Goal: Information Seeking & Learning: Learn about a topic

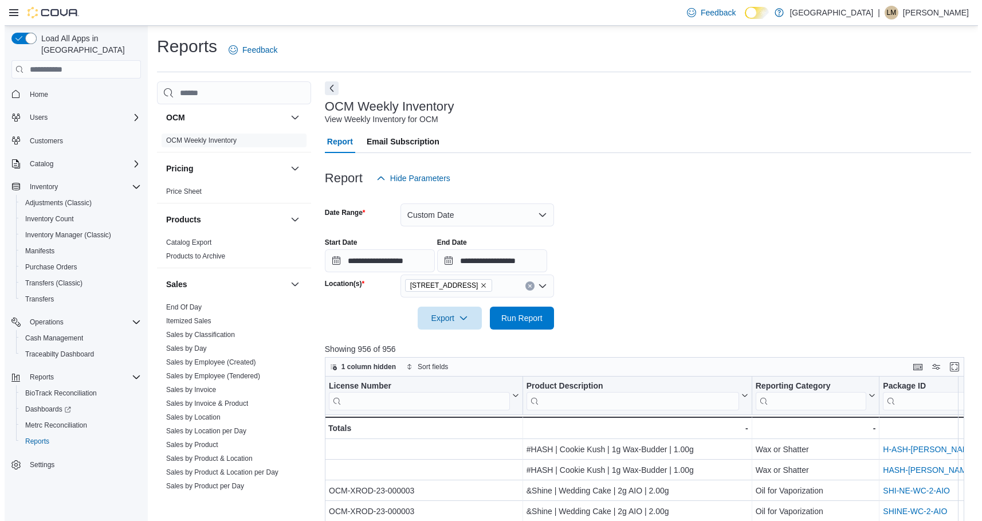
scroll to position [586, 0]
click at [182, 346] on link "Sales by Day" at bounding box center [182, 347] width 41 height 8
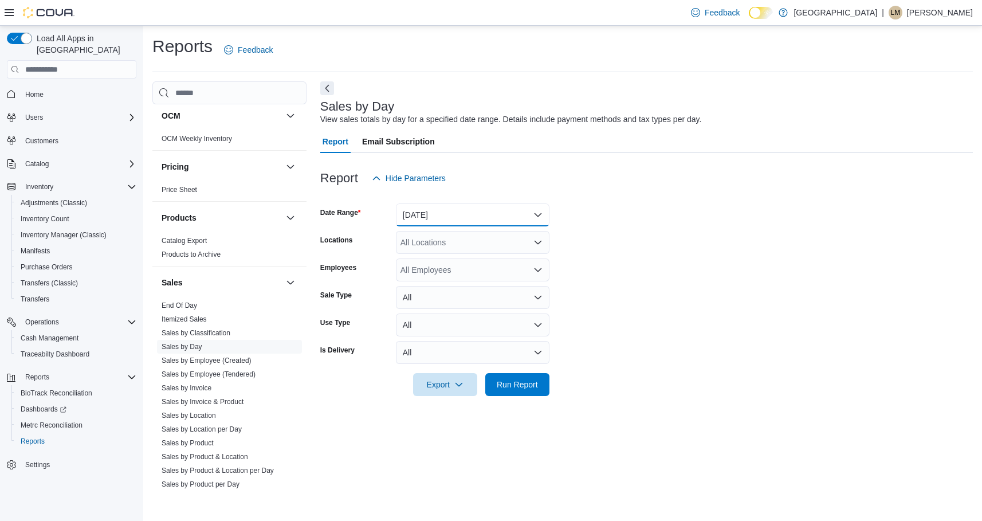
click at [516, 217] on button "[DATE]" at bounding box center [473, 214] width 154 height 23
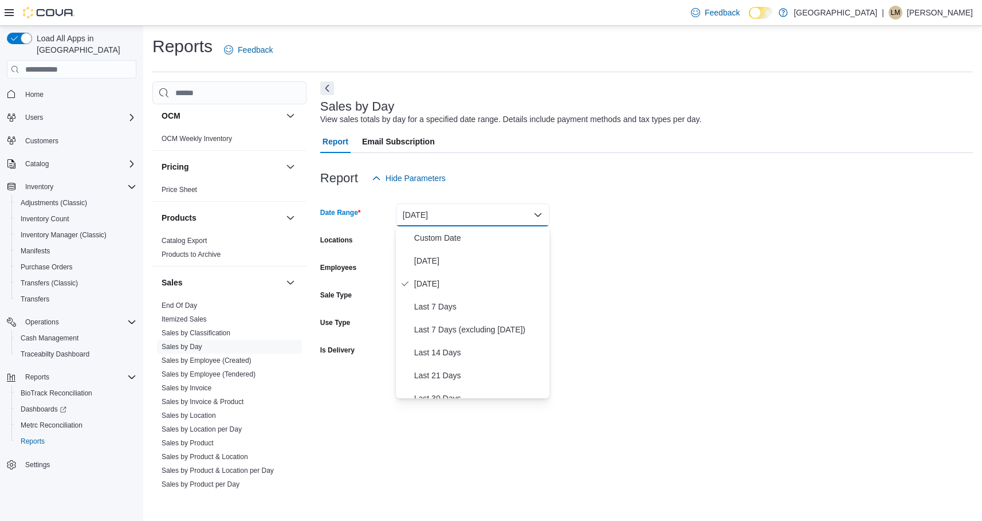
click at [755, 292] on form "Date Range [DATE] Locations All Locations Employees All Employees Sale Type All…" at bounding box center [646, 293] width 653 height 206
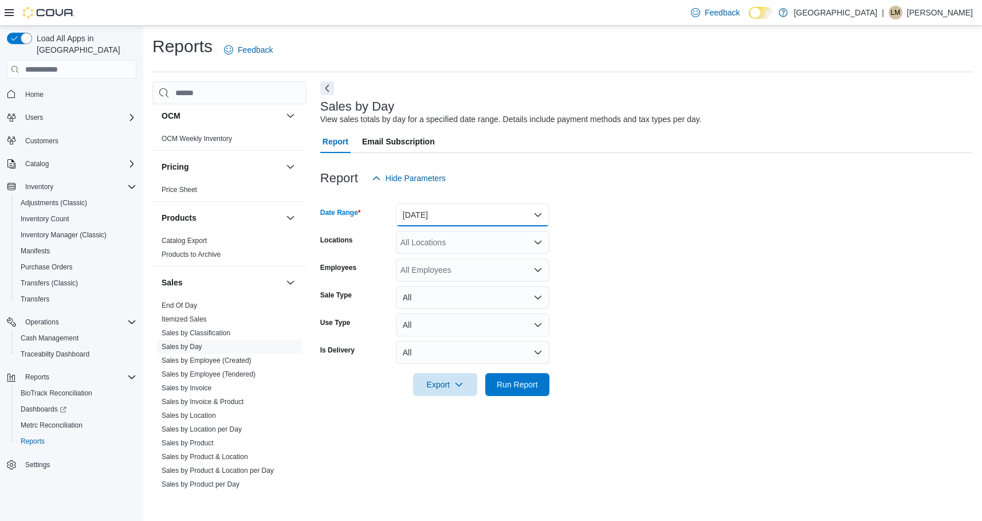
click at [539, 217] on button "[DATE]" at bounding box center [473, 214] width 154 height 23
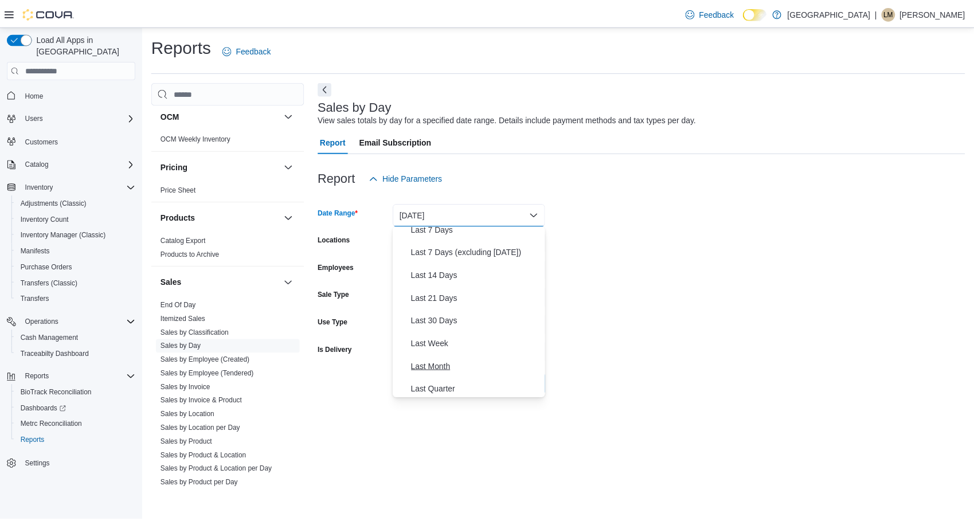
scroll to position [115, 0]
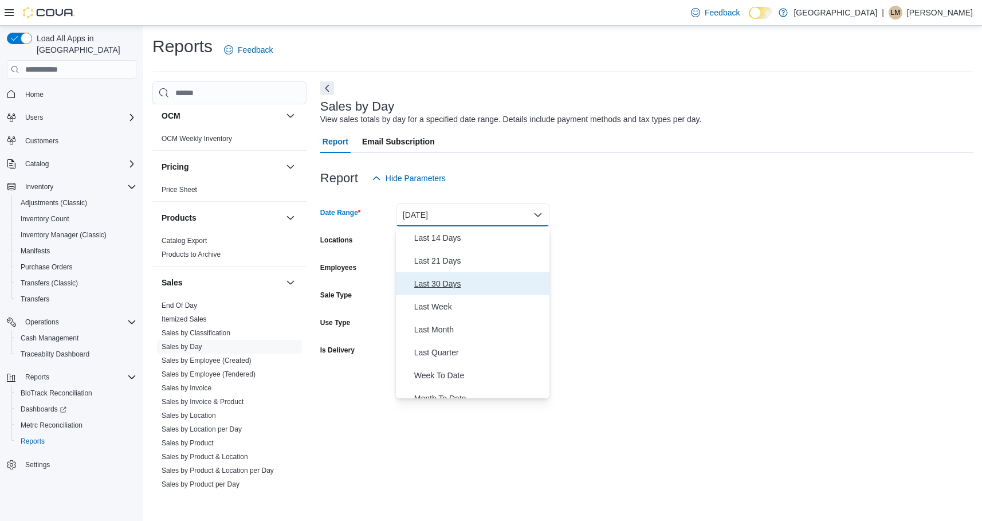
click at [441, 283] on span "Last 30 Days" at bounding box center [479, 284] width 131 height 14
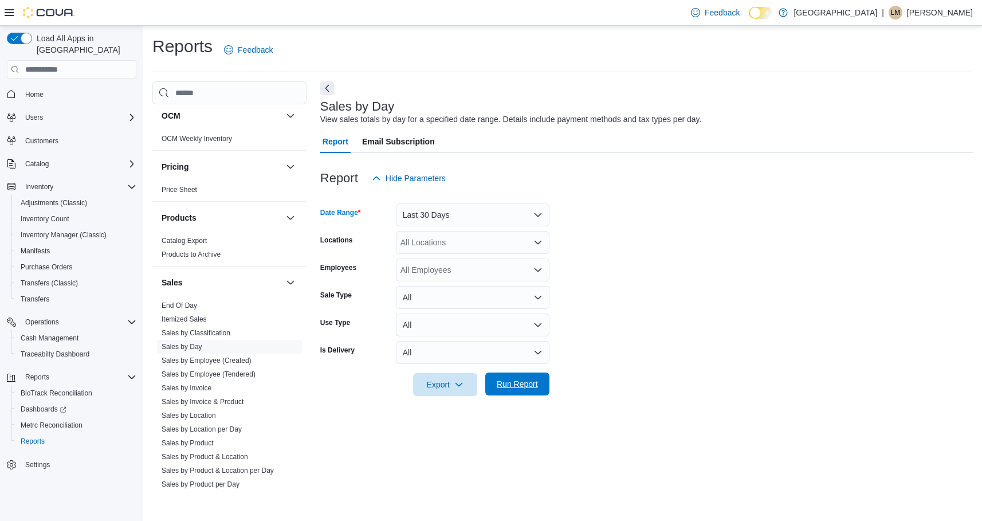
click at [509, 386] on span "Run Report" at bounding box center [517, 383] width 41 height 11
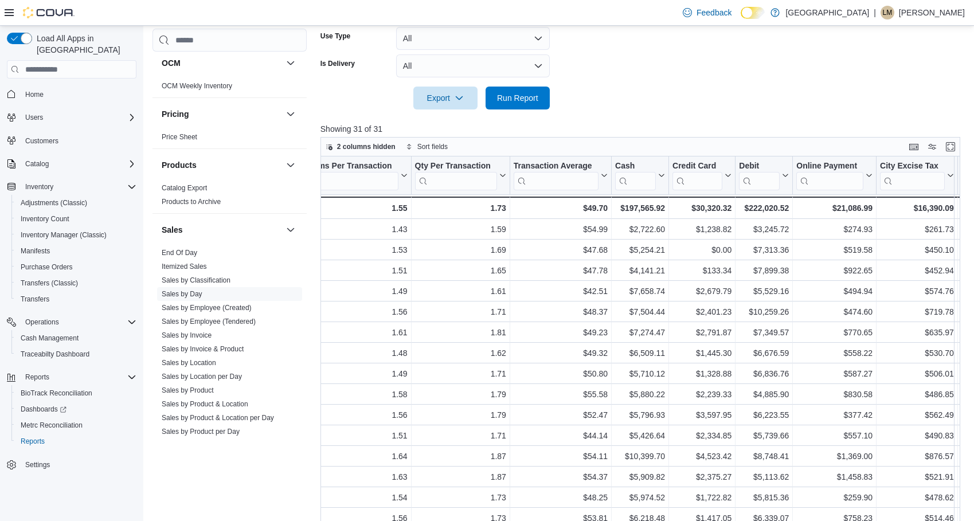
scroll to position [0, 935]
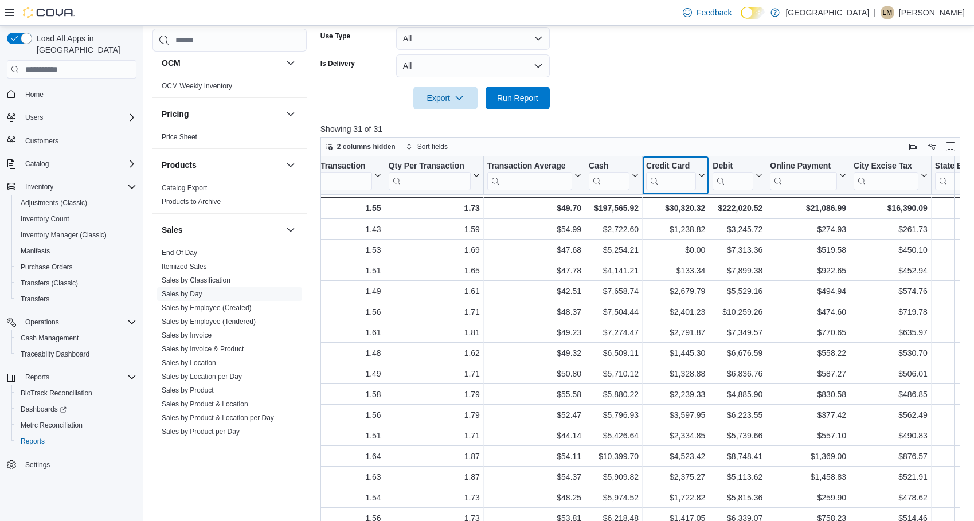
click at [684, 185] on input "search" at bounding box center [671, 181] width 50 height 18
click at [705, 178] on div at bounding box center [708, 175] width 9 height 38
click at [709, 180] on div at bounding box center [708, 175] width 9 height 38
click at [709, 166] on div at bounding box center [708, 175] width 9 height 38
click at [708, 178] on div at bounding box center [708, 175] width 9 height 38
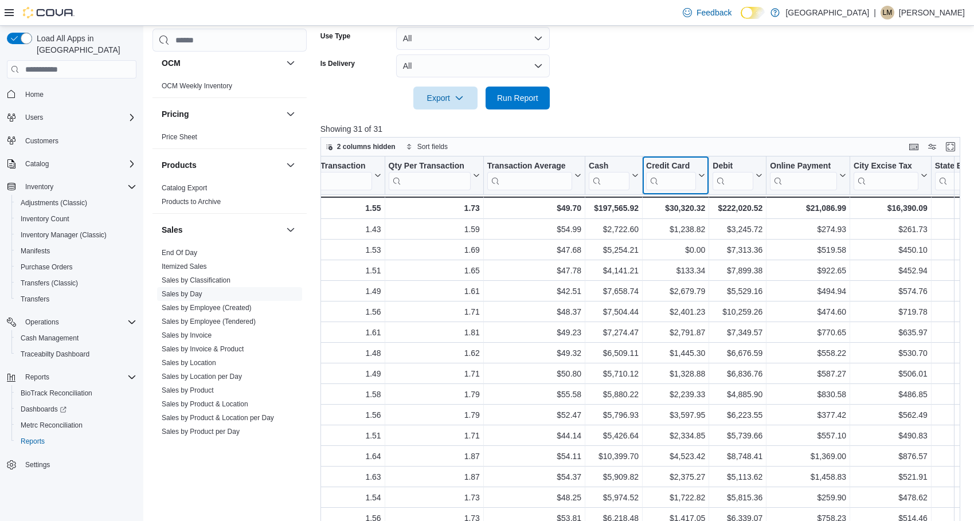
click at [698, 177] on icon at bounding box center [700, 175] width 9 height 7
click at [682, 246] on span "Move left" at bounding box center [675, 246] width 28 height 9
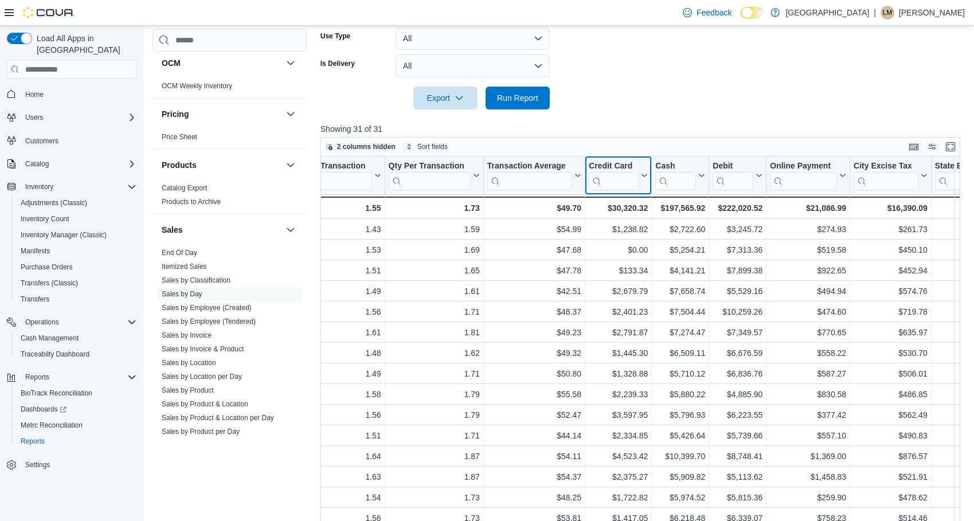
click at [645, 169] on button "Credit Card" at bounding box center [617, 175] width 59 height 29
click at [609, 249] on span "Move left" at bounding box center [618, 246] width 28 height 9
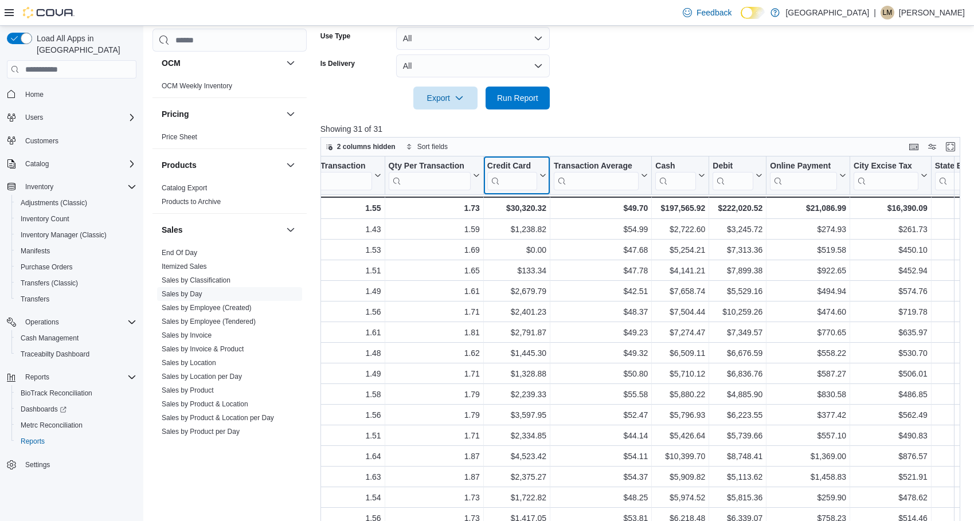
click at [538, 174] on icon at bounding box center [541, 175] width 9 height 7
click at [515, 252] on button "Move left" at bounding box center [516, 247] width 69 height 14
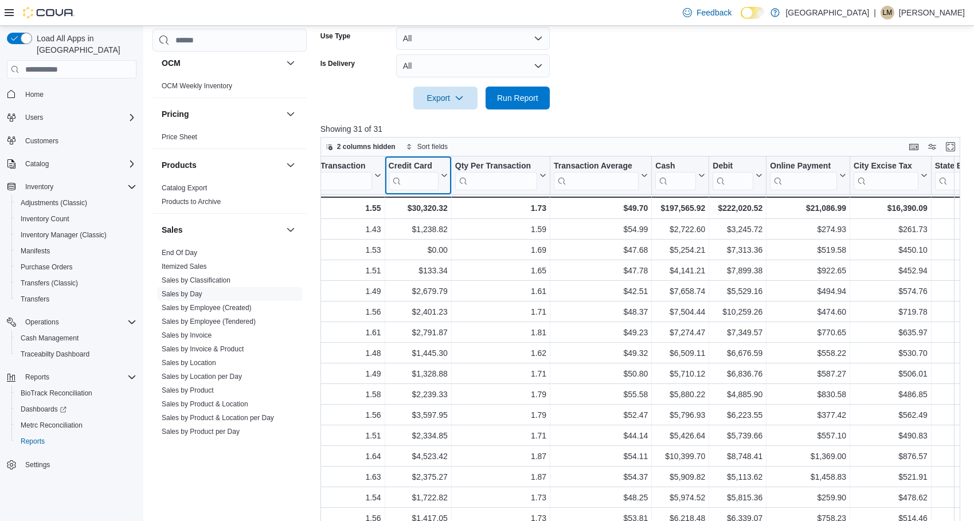
click at [442, 178] on icon at bounding box center [442, 175] width 9 height 7
click at [426, 237] on span "Sort High-Low" at bounding box center [426, 233] width 44 height 9
click at [441, 148] on span "1 field sorted" at bounding box center [438, 146] width 43 height 9
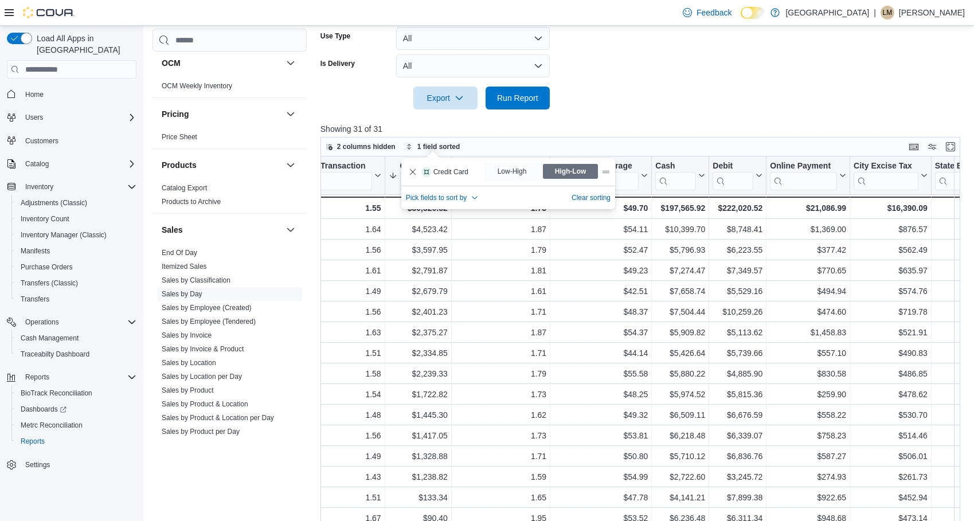
click at [431, 171] on div "Credit Card" at bounding box center [445, 171] width 46 height 9
click at [369, 148] on span "2 columns hidden" at bounding box center [366, 146] width 58 height 9
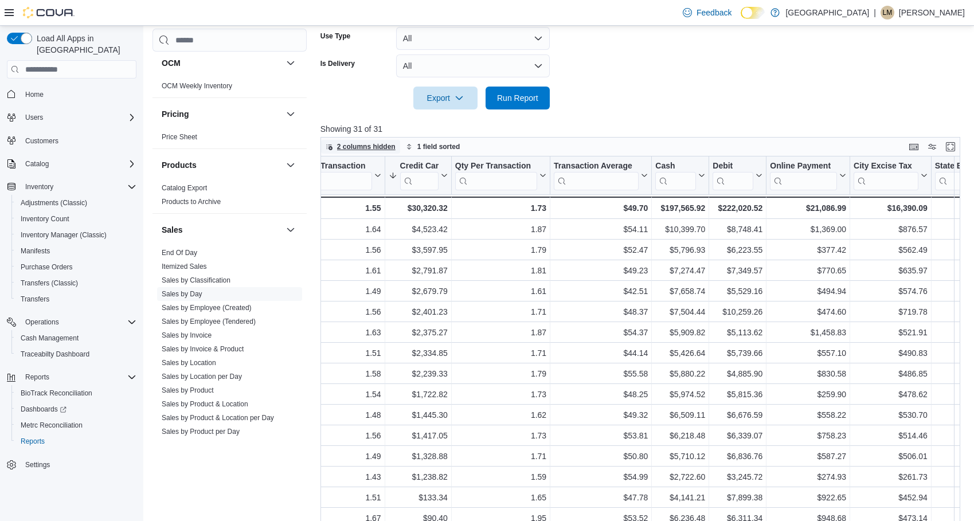
click at [369, 148] on span "2 columns hidden" at bounding box center [366, 146] width 58 height 9
click at [414, 167] on div "Credit Card" at bounding box center [418, 166] width 38 height 11
click at [427, 247] on span "Move left" at bounding box center [418, 246] width 28 height 9
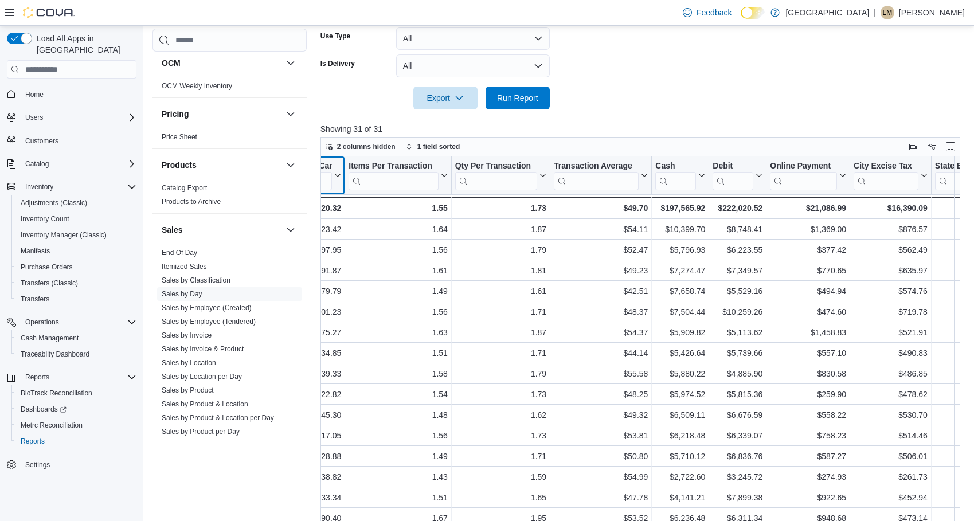
scroll to position [0, 893]
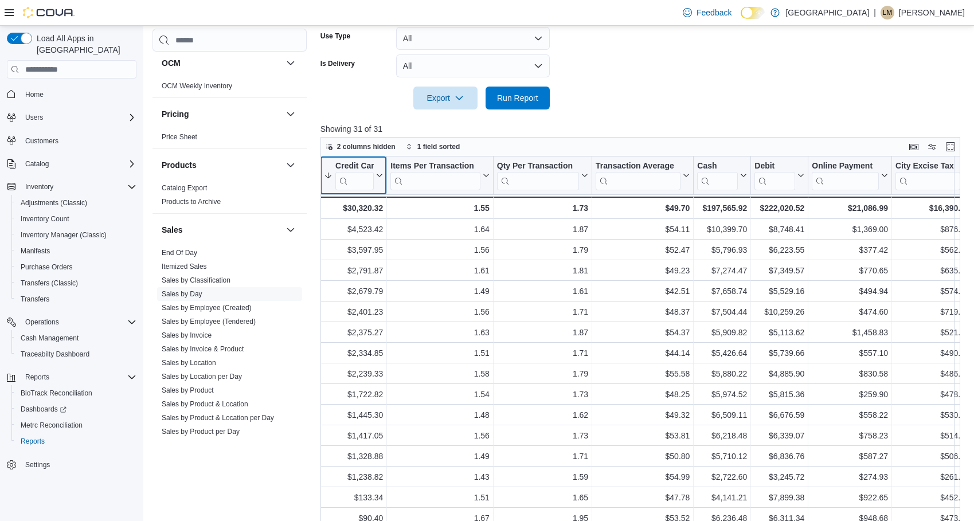
click at [378, 174] on icon at bounding box center [378, 175] width 9 height 7
click at [363, 240] on button "Move left" at bounding box center [353, 247] width 69 height 14
click at [375, 175] on div "Date Click to view column header actions Invoices Sold Click to view column hea…" at bounding box center [643, 354] width 646 height 397
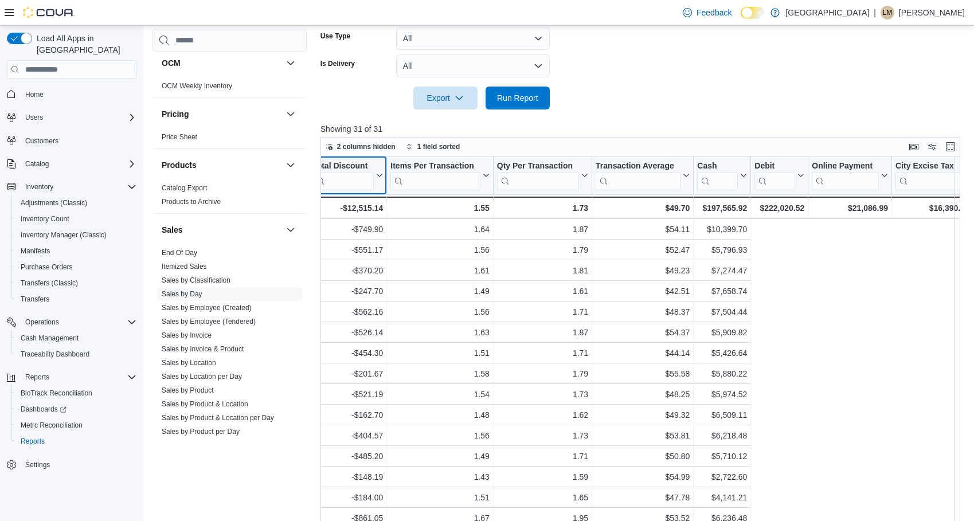
scroll to position [0, 528]
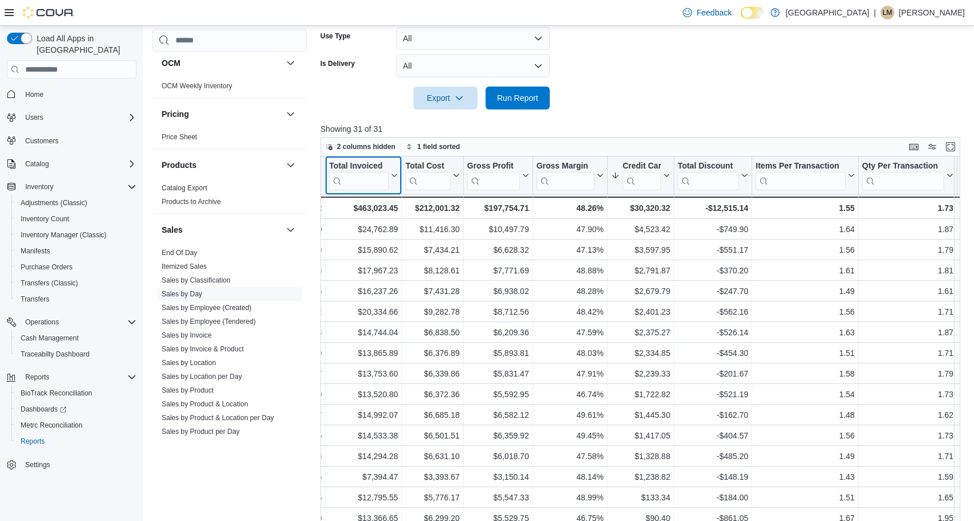
click at [395, 176] on icon at bounding box center [393, 175] width 5 height 3
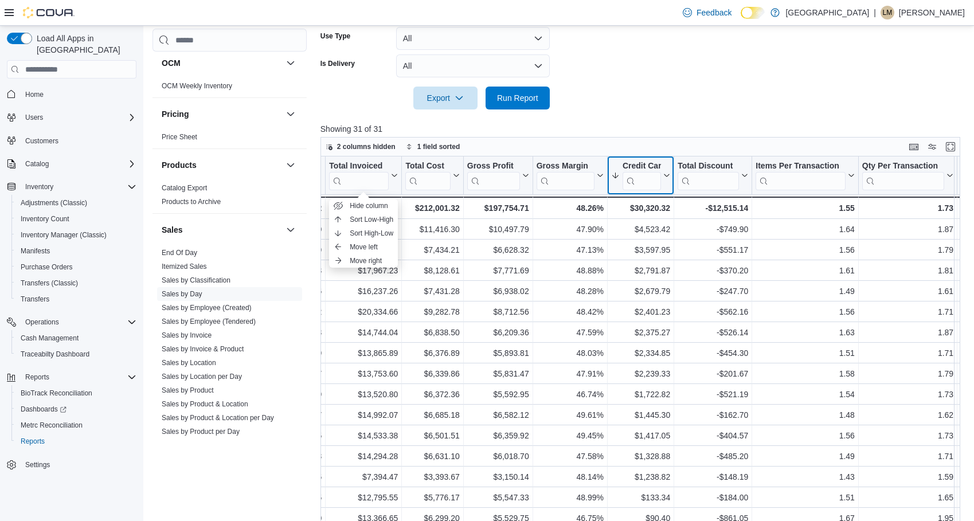
click at [664, 176] on icon at bounding box center [665, 175] width 9 height 7
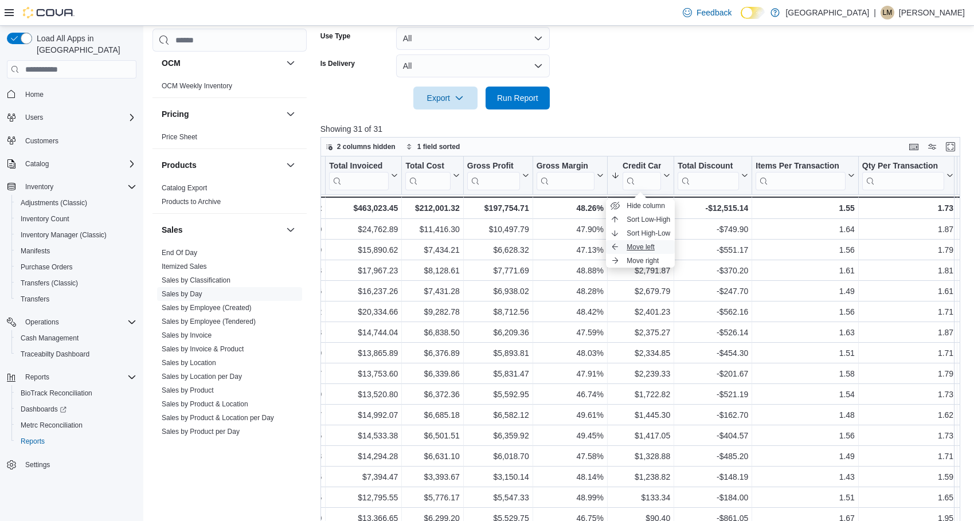
click at [650, 247] on span "Move left" at bounding box center [640, 246] width 28 height 9
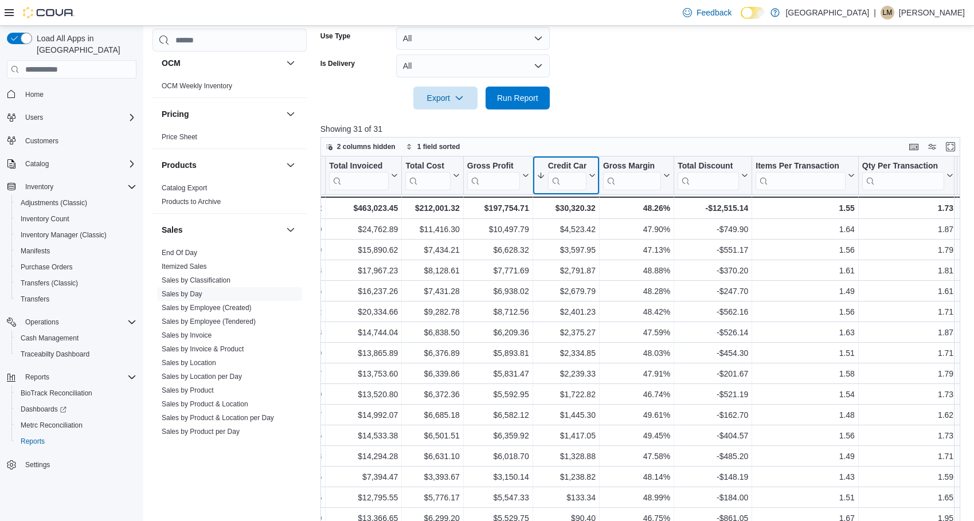
click at [590, 175] on icon at bounding box center [591, 175] width 5 height 3
click at [576, 247] on span "Move left" at bounding box center [566, 246] width 28 height 9
click at [522, 178] on icon at bounding box center [521, 175] width 9 height 7
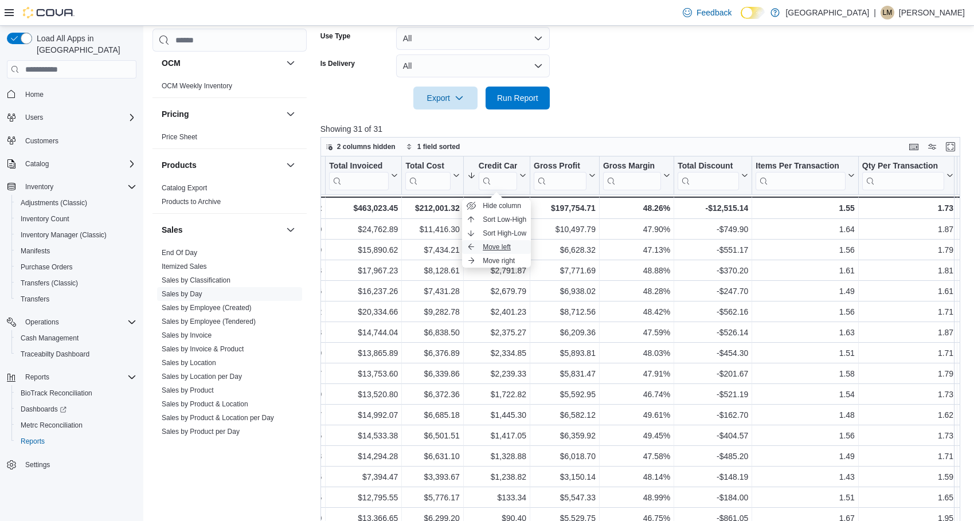
click at [509, 246] on span "Move left" at bounding box center [496, 246] width 28 height 9
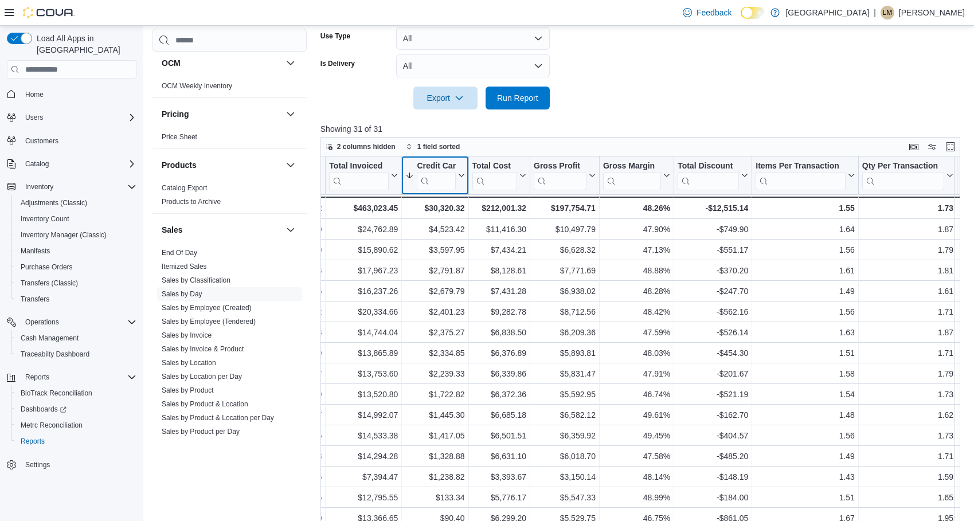
click at [460, 177] on icon at bounding box center [459, 175] width 9 height 7
click at [445, 242] on button "Move left" at bounding box center [435, 247] width 69 height 14
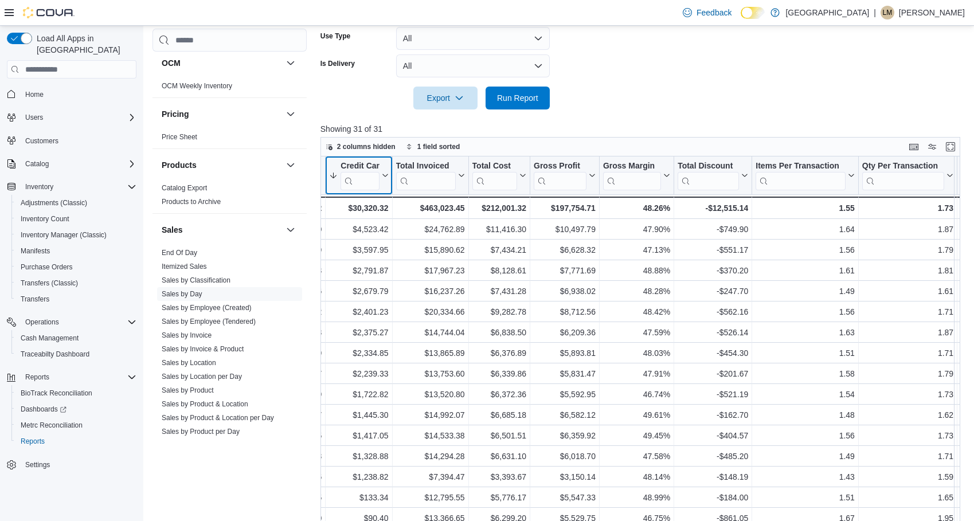
click at [386, 177] on icon at bounding box center [383, 175] width 9 height 7
click at [376, 246] on button "Move left" at bounding box center [358, 247] width 69 height 14
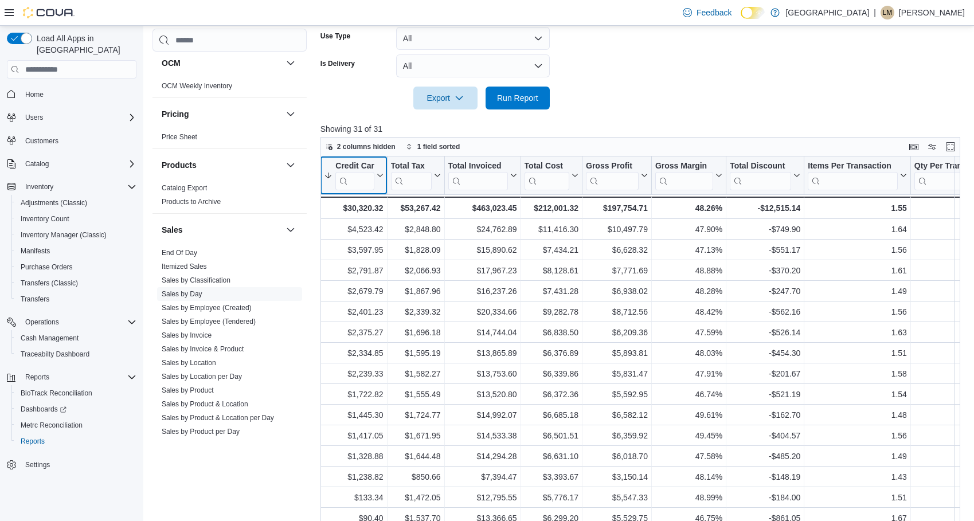
click at [379, 173] on icon at bounding box center [378, 175] width 9 height 7
click at [370, 247] on button "Move left" at bounding box center [353, 247] width 69 height 14
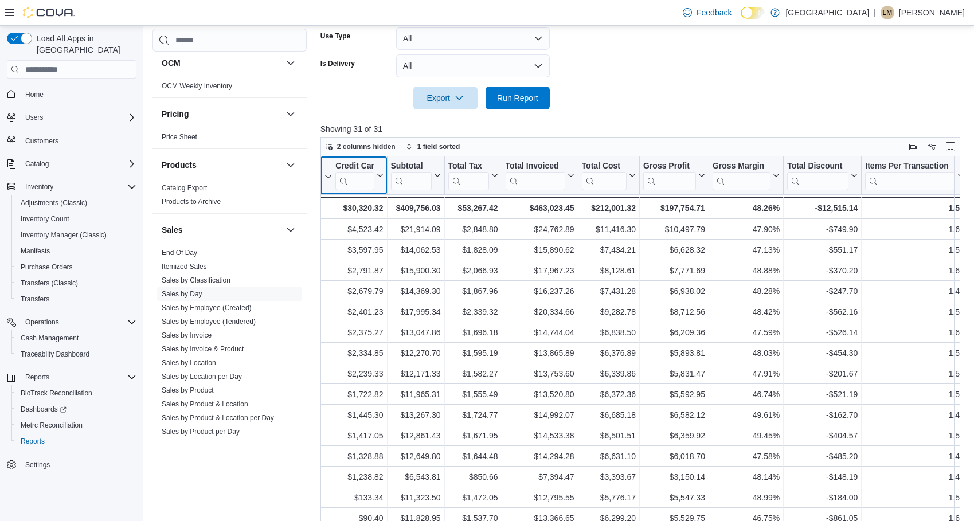
click at [380, 175] on icon at bounding box center [378, 175] width 9 height 7
click at [359, 248] on span "Move left" at bounding box center [354, 246] width 28 height 9
click at [383, 176] on div at bounding box center [386, 175] width 9 height 38
click at [376, 178] on div "Date Click to view column header actions Invoices Sold Click to view column hea…" at bounding box center [643, 354] width 646 height 397
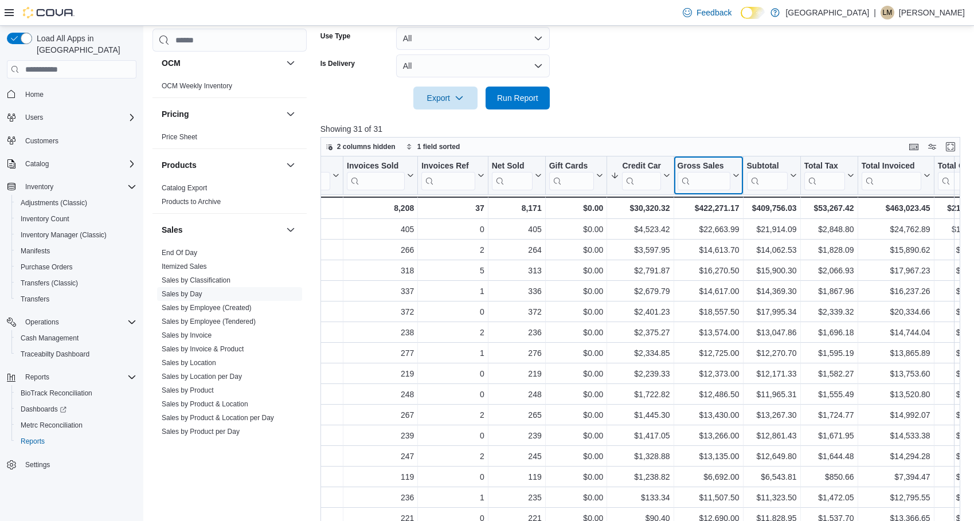
scroll to position [0, 0]
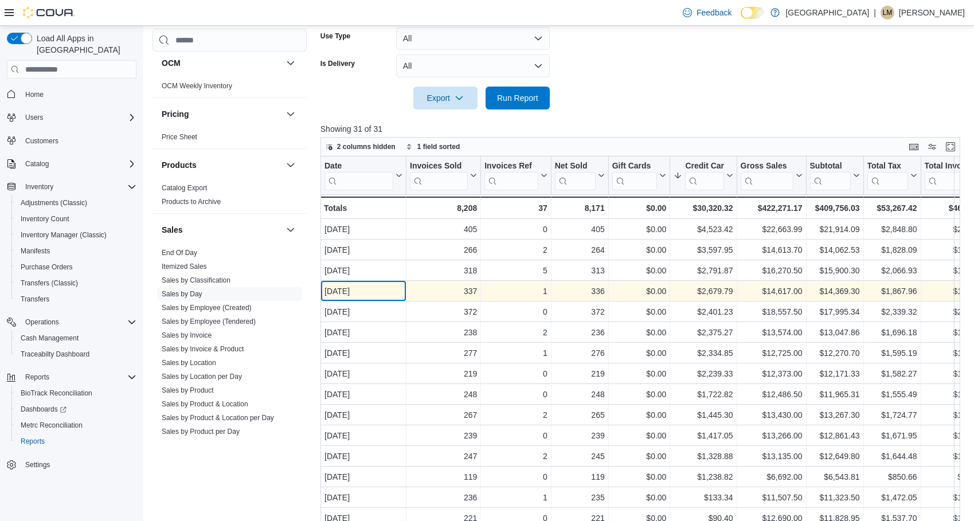
click at [393, 284] on div "[DATE] - Date, column 1, row 4" at bounding box center [363, 291] width 86 height 21
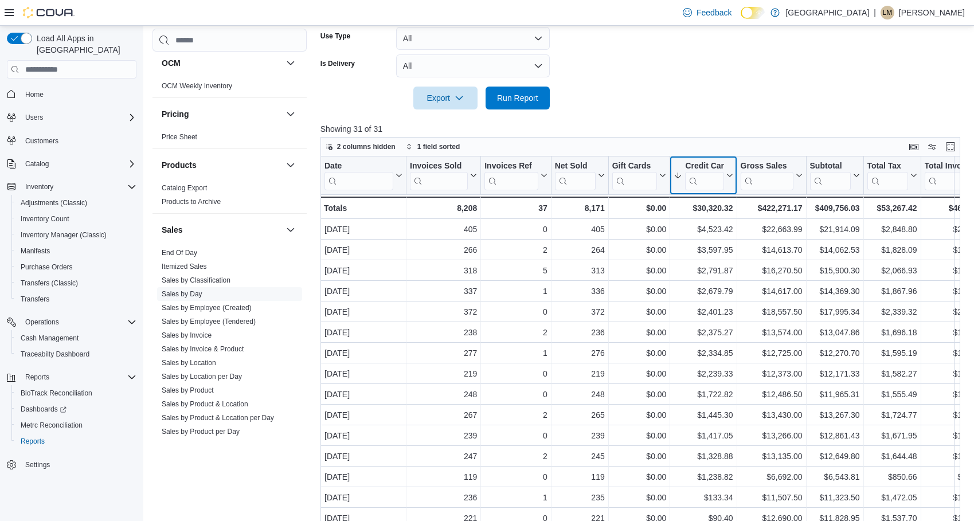
click at [729, 176] on icon at bounding box center [729, 175] width 5 height 3
click at [714, 248] on span "Move left" at bounding box center [703, 246] width 28 height 9
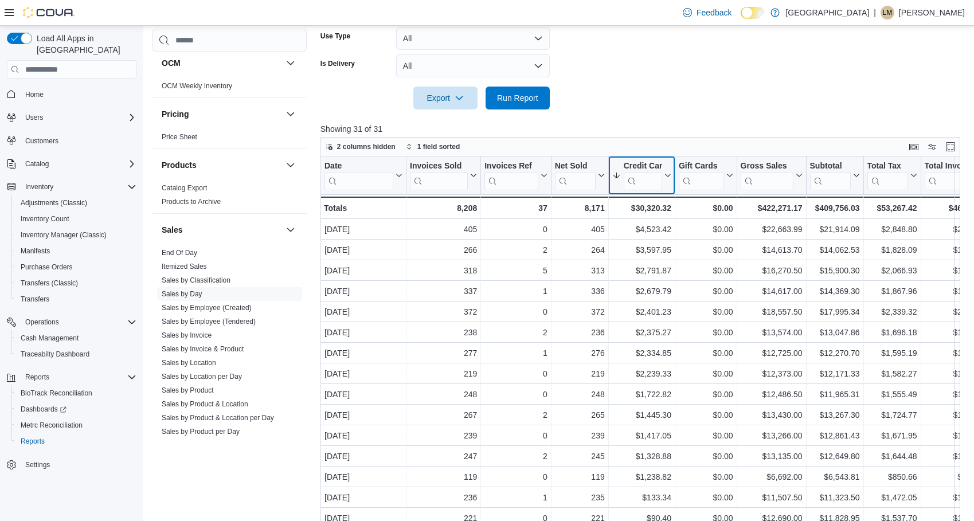
click at [666, 182] on button "Credit Card" at bounding box center [640, 175] width 59 height 29
click at [656, 243] on button "Move left" at bounding box center [641, 247] width 69 height 14
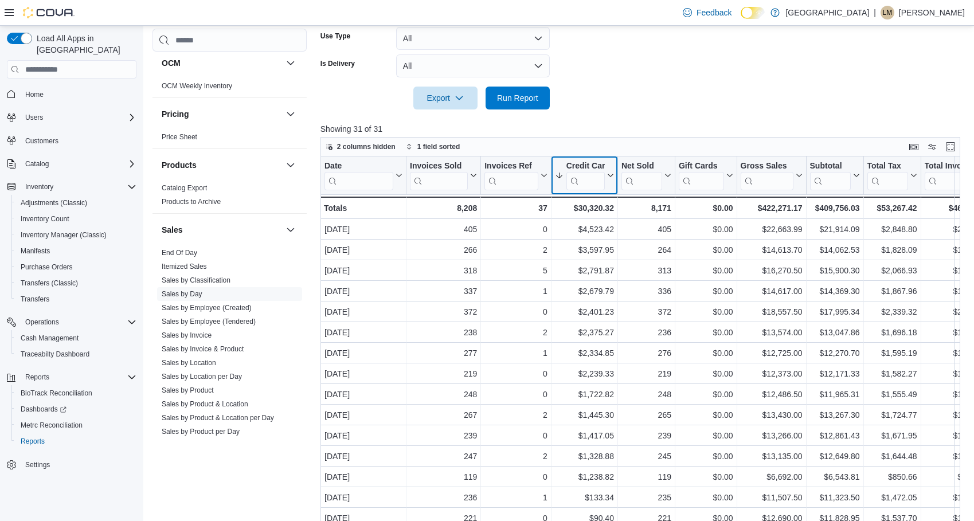
click at [611, 176] on icon at bounding box center [609, 175] width 9 height 7
click at [582, 248] on span "Move left" at bounding box center [584, 246] width 28 height 9
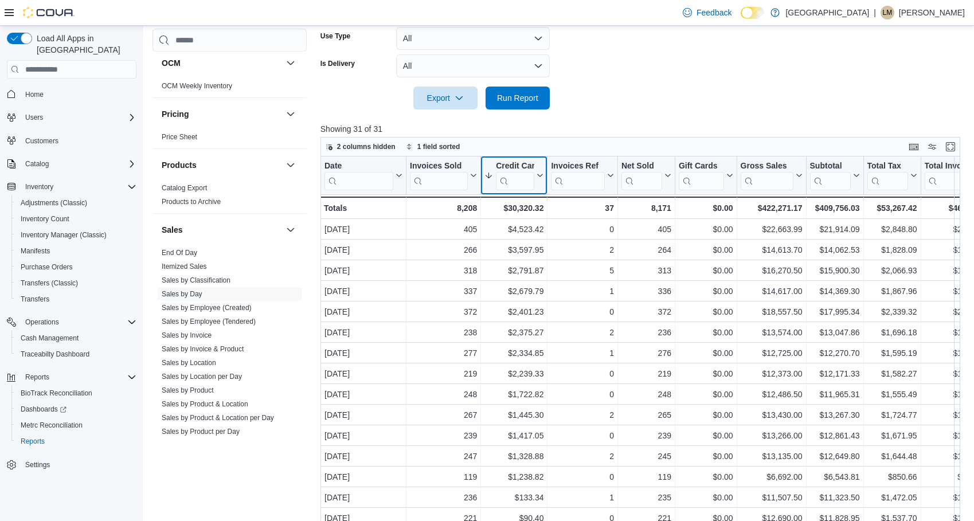
click at [536, 177] on icon at bounding box center [538, 175] width 9 height 7
click at [531, 247] on button "Move left" at bounding box center [514, 247] width 69 height 14
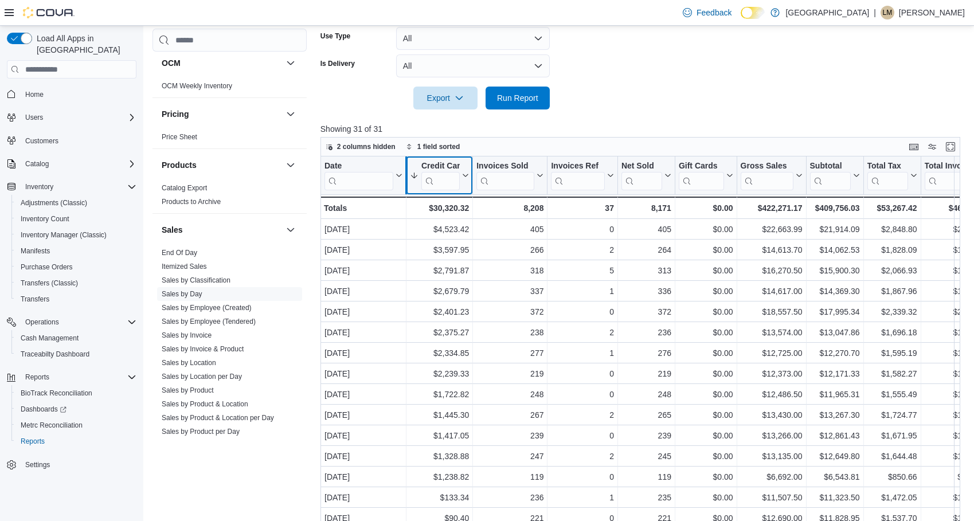
click at [405, 176] on div at bounding box center [405, 175] width 9 height 38
click at [399, 178] on icon at bounding box center [397, 175] width 9 height 7
click at [384, 221] on span "Sort Low-High" at bounding box center [372, 219] width 44 height 9
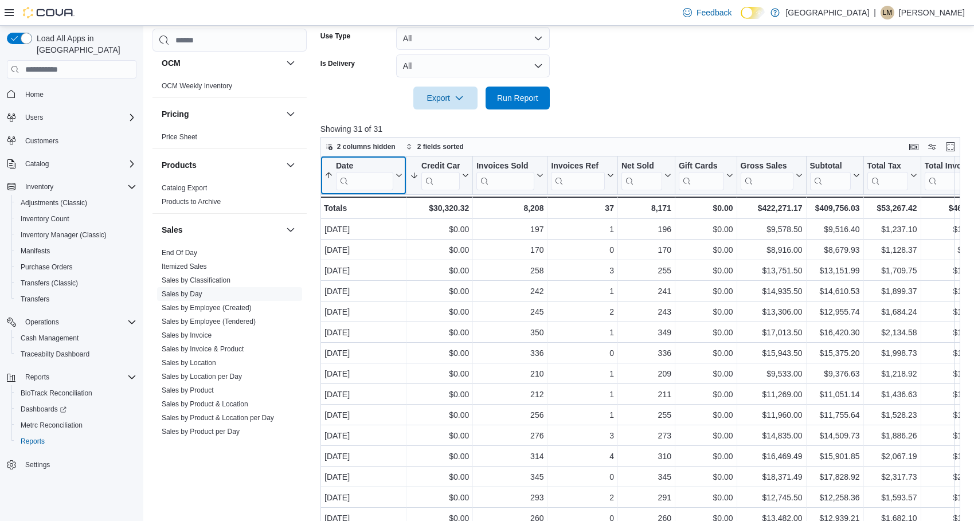
click at [397, 176] on icon at bounding box center [397, 175] width 9 height 7
click at [387, 233] on span "Sort High-Low" at bounding box center [372, 233] width 44 height 9
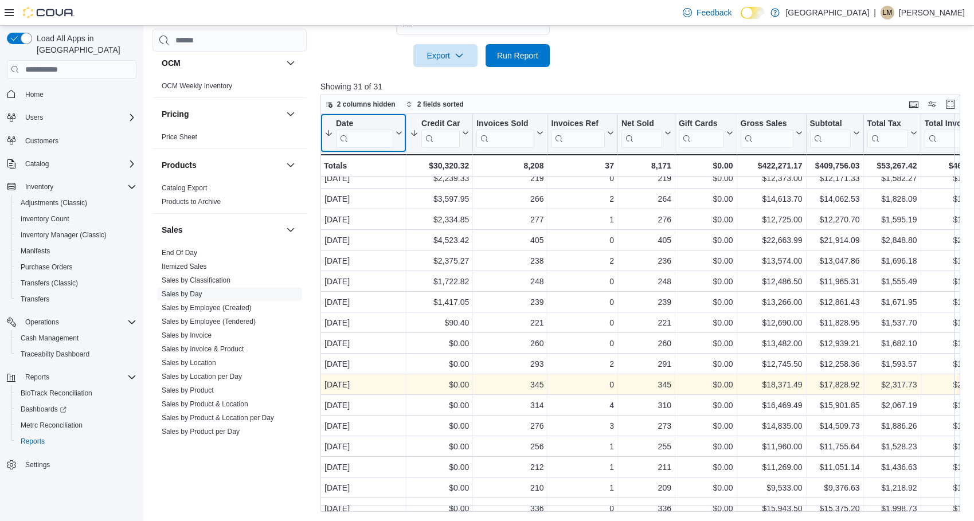
scroll to position [139, 0]
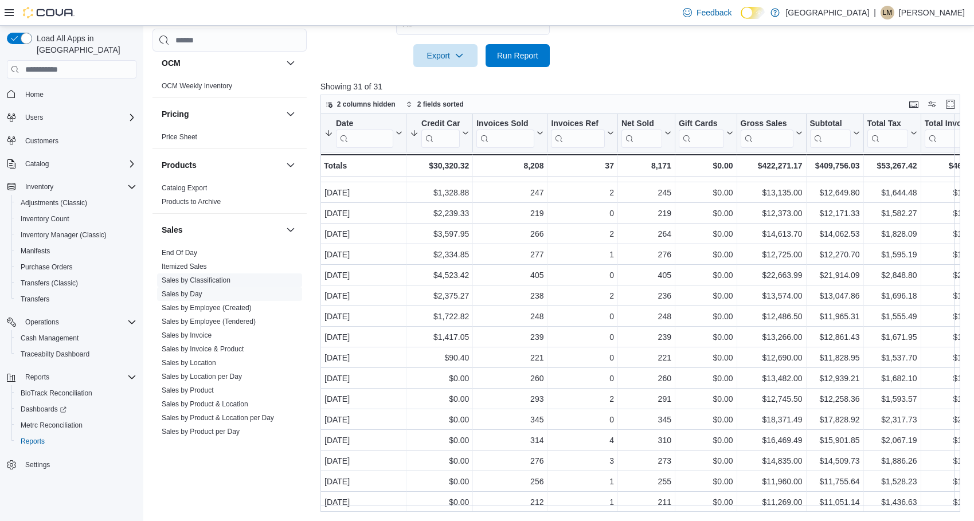
click at [208, 281] on link "Sales by Classification" at bounding box center [196, 280] width 69 height 8
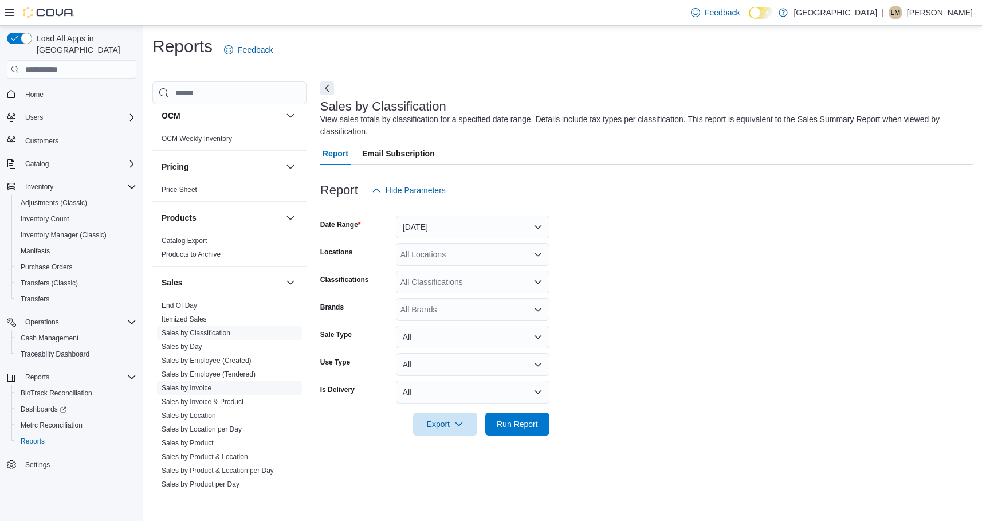
click at [194, 389] on link "Sales by Invoice" at bounding box center [187, 388] width 50 height 8
click at [215, 335] on link "Sales by Classification" at bounding box center [196, 333] width 69 height 8
click at [514, 427] on span "Run Report" at bounding box center [517, 423] width 41 height 11
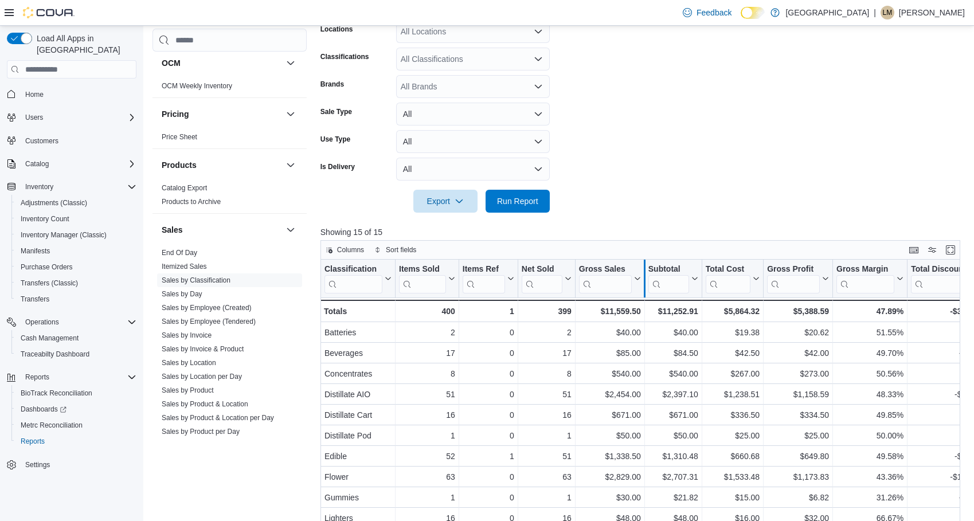
scroll to position [287, 0]
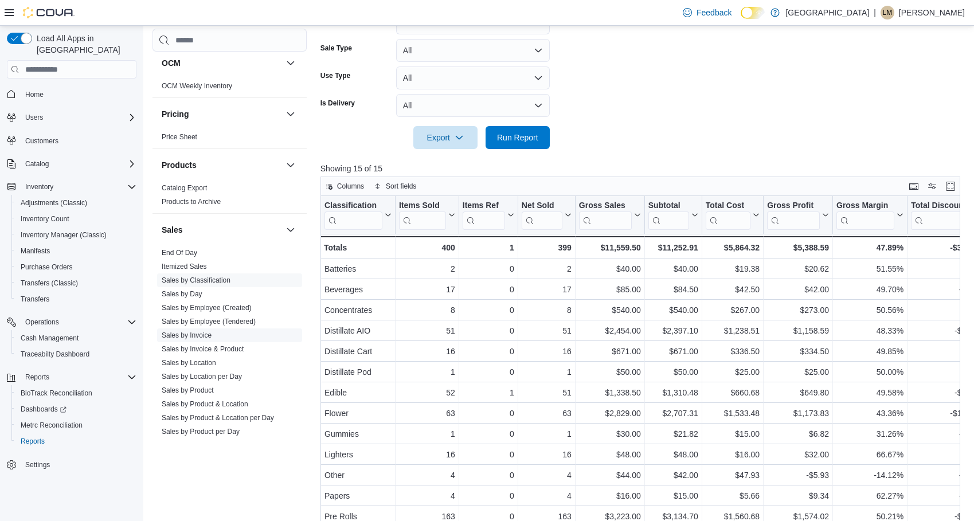
click at [195, 336] on link "Sales by Invoice" at bounding box center [187, 335] width 50 height 8
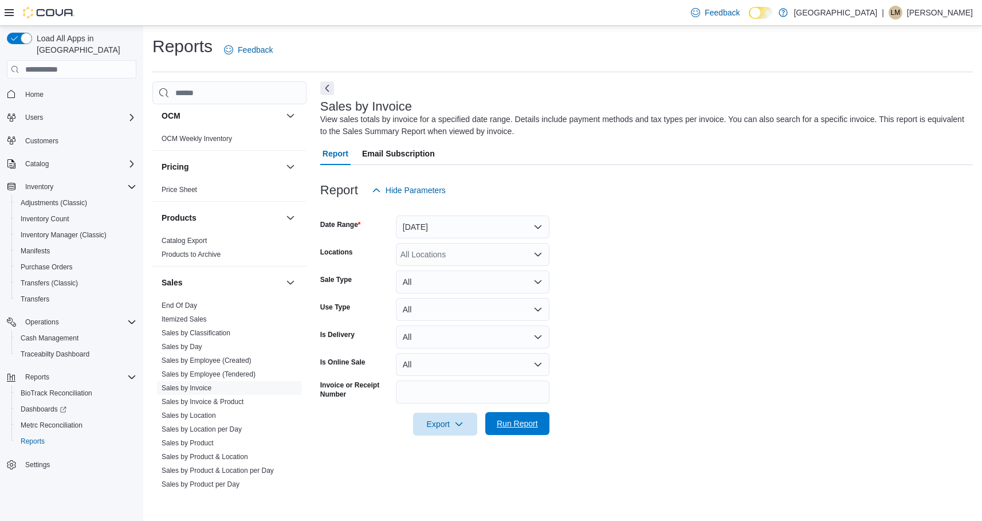
click at [511, 429] on span "Run Report" at bounding box center [517, 423] width 41 height 11
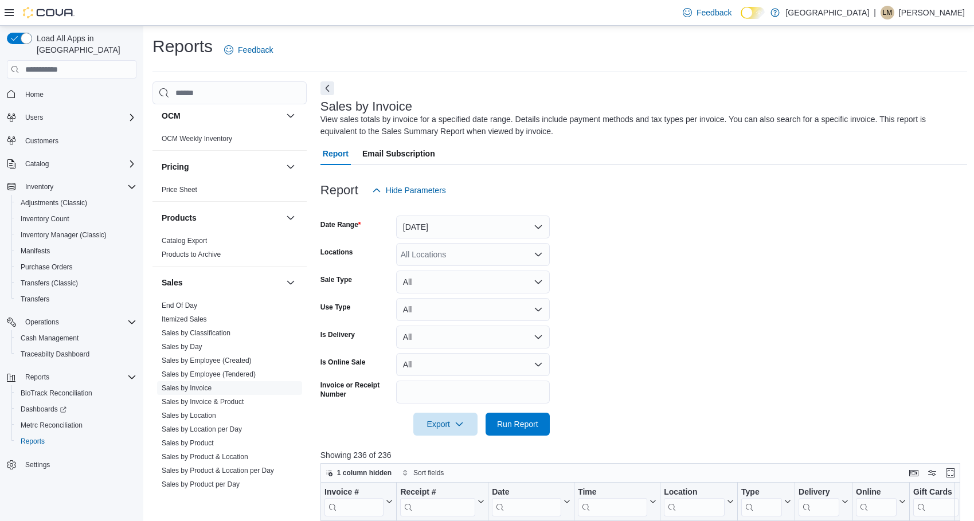
drag, startPoint x: 741, startPoint y: 261, endPoint x: 741, endPoint y: 183, distance: 77.9
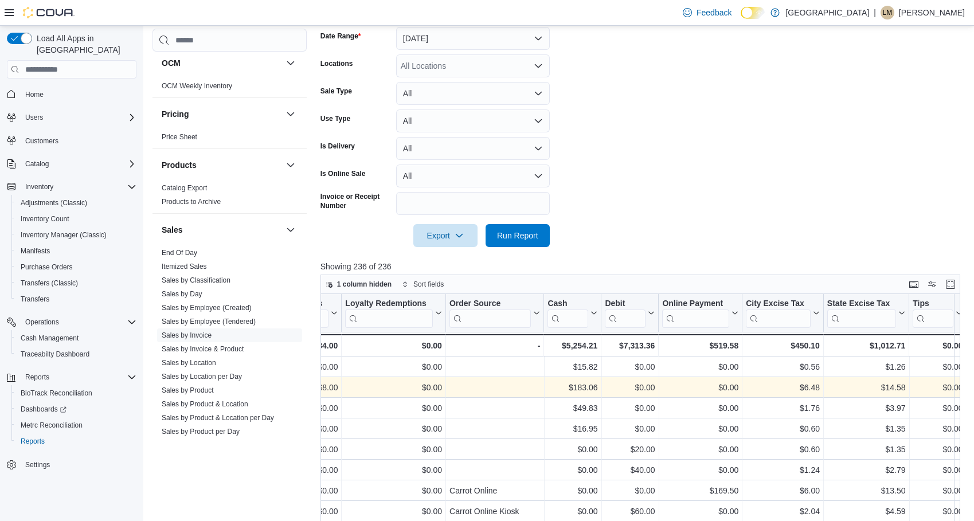
scroll to position [188, 0]
click at [500, 38] on button "[DATE]" at bounding box center [473, 39] width 154 height 23
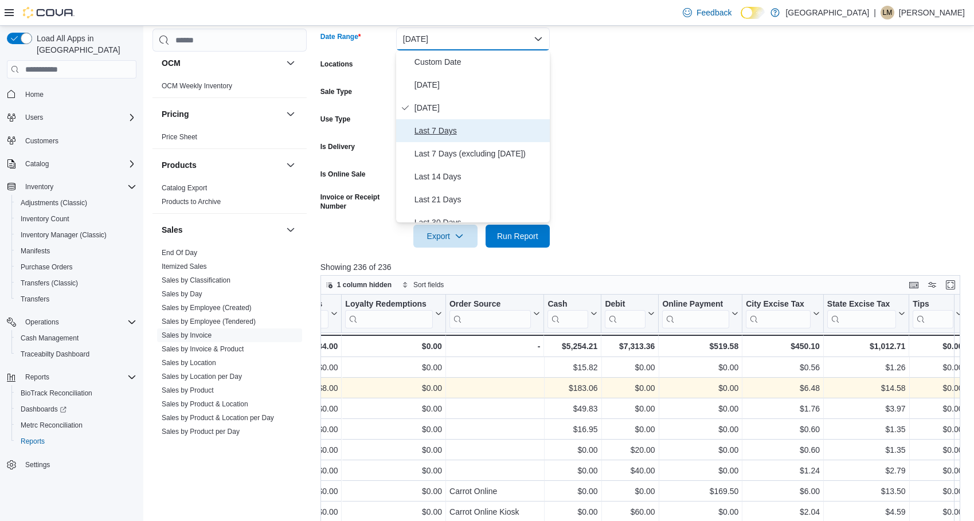
click at [454, 137] on span "Last 7 Days" at bounding box center [479, 131] width 131 height 14
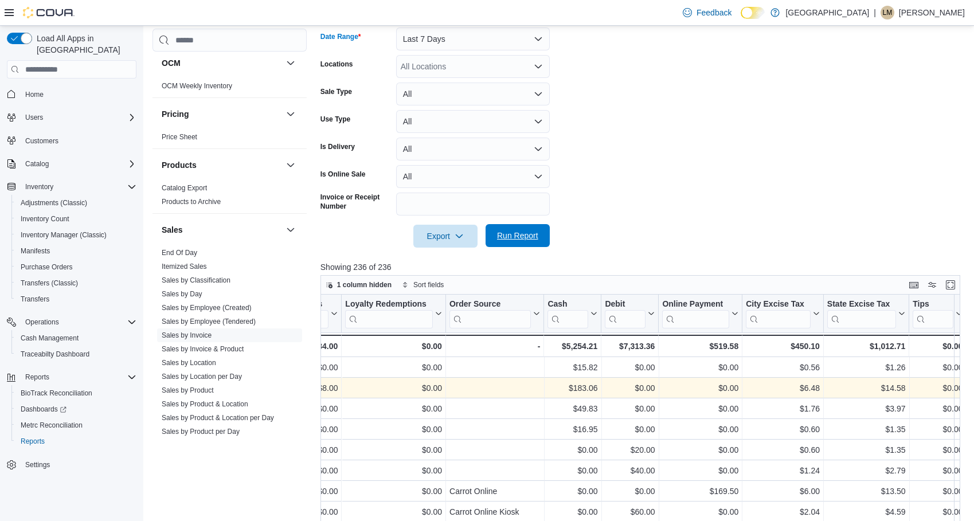
click at [520, 245] on span "Run Report" at bounding box center [517, 235] width 50 height 23
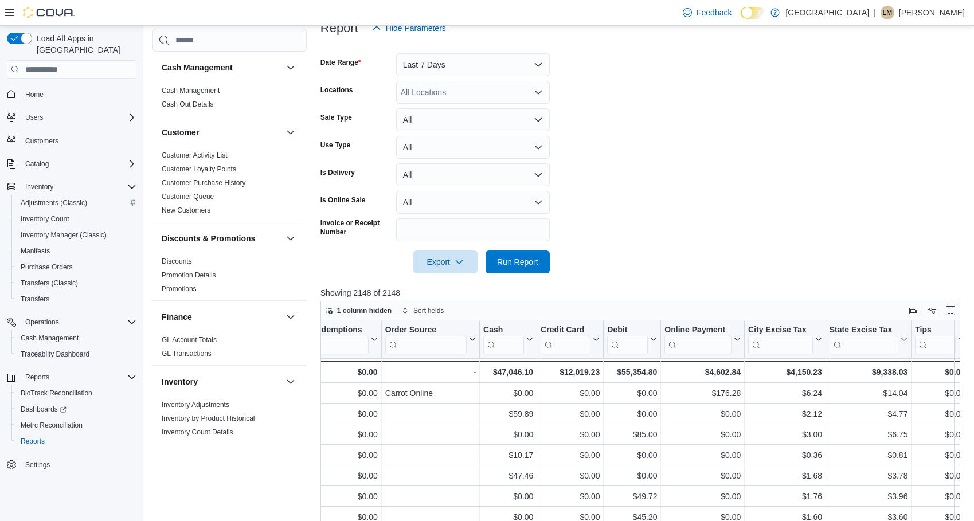
scroll to position [107, 0]
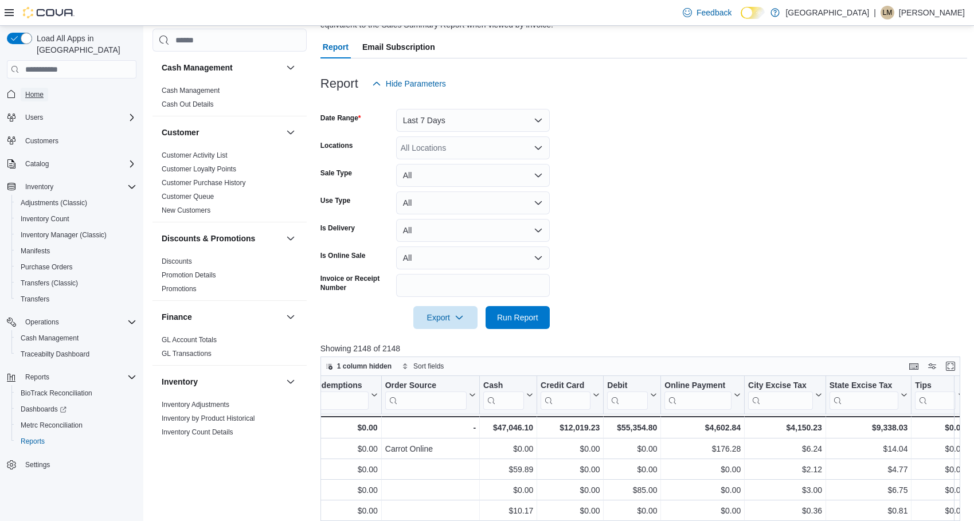
click at [36, 90] on span "Home" at bounding box center [34, 94] width 18 height 9
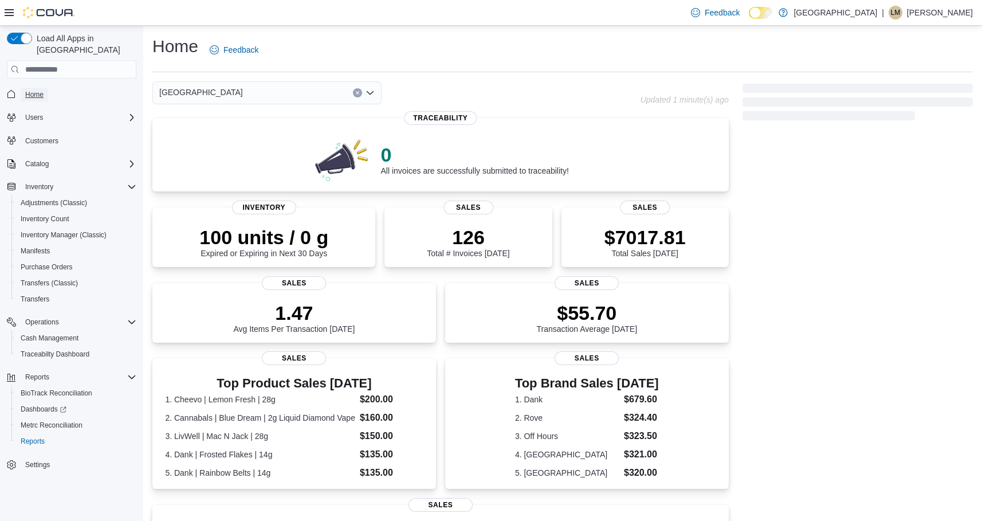
click at [38, 90] on span "Home" at bounding box center [34, 94] width 18 height 9
click at [36, 90] on span "Home" at bounding box center [34, 94] width 18 height 9
